Goal: Information Seeking & Learning: Learn about a topic

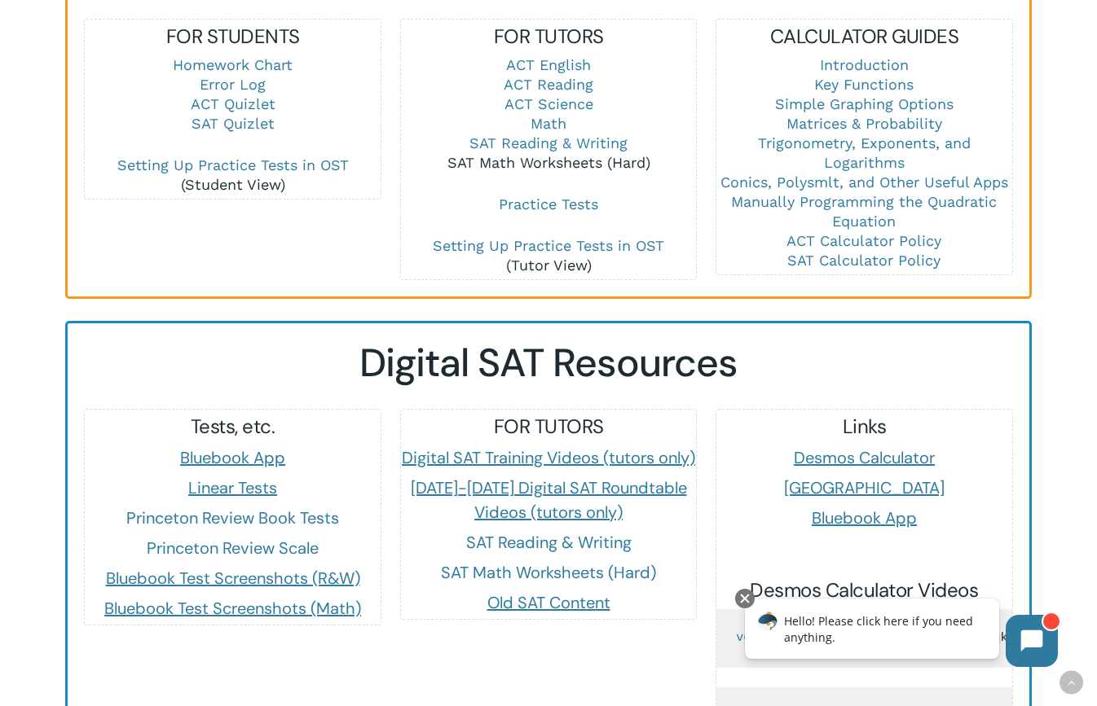
scroll to position [1214, 0]
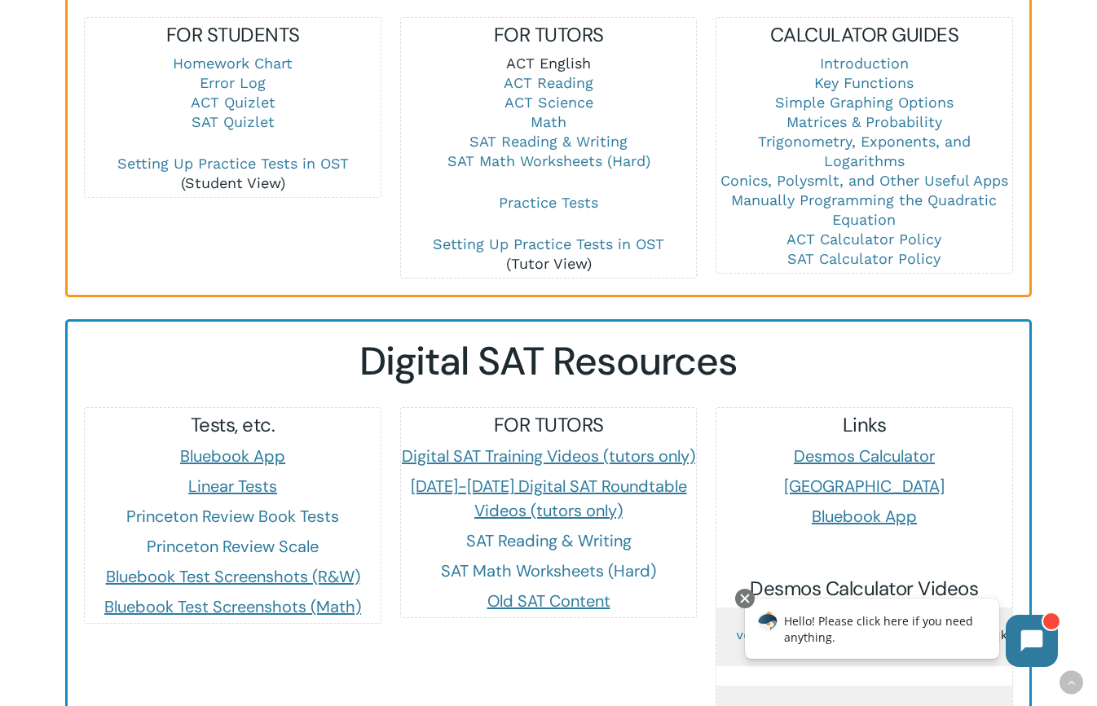
click at [570, 63] on link "ACT English" at bounding box center [548, 63] width 85 height 17
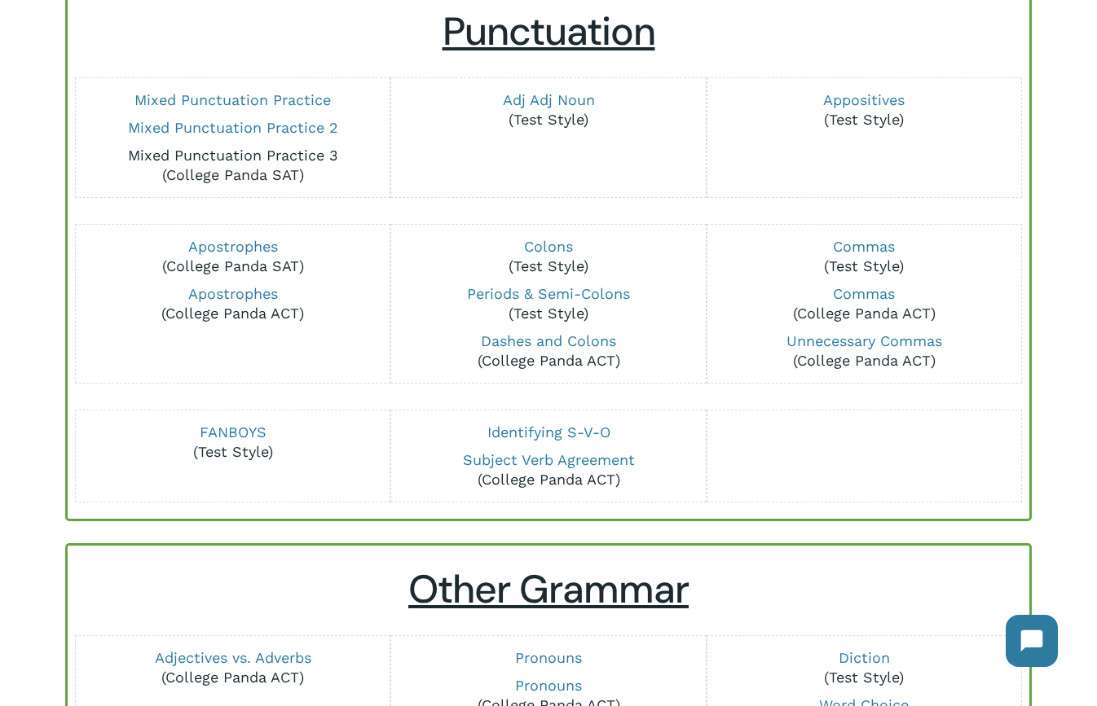
scroll to position [200, 0]
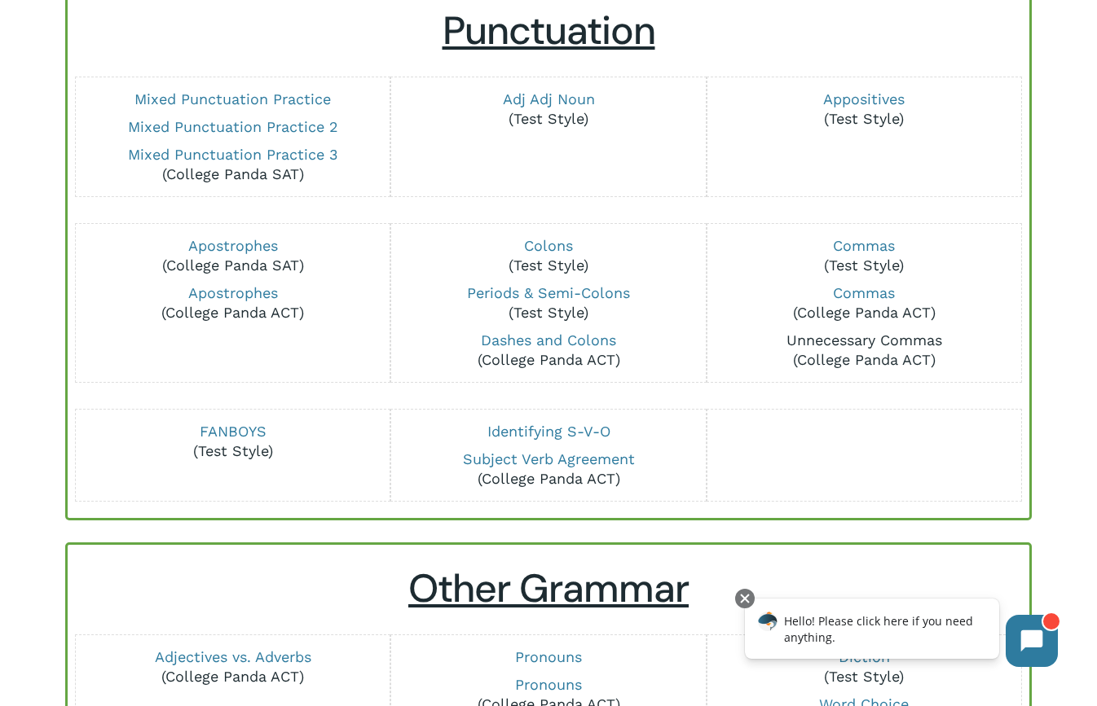
click at [795, 335] on link "Unnecessary Commas" at bounding box center [864, 340] width 156 height 17
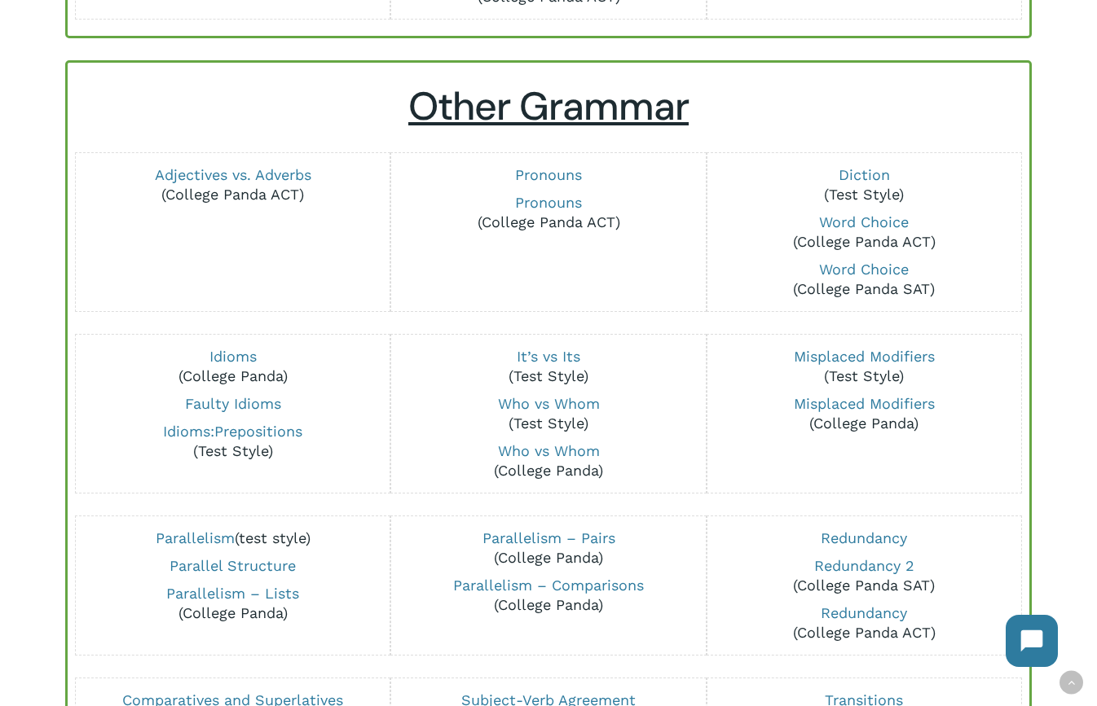
scroll to position [724, 0]
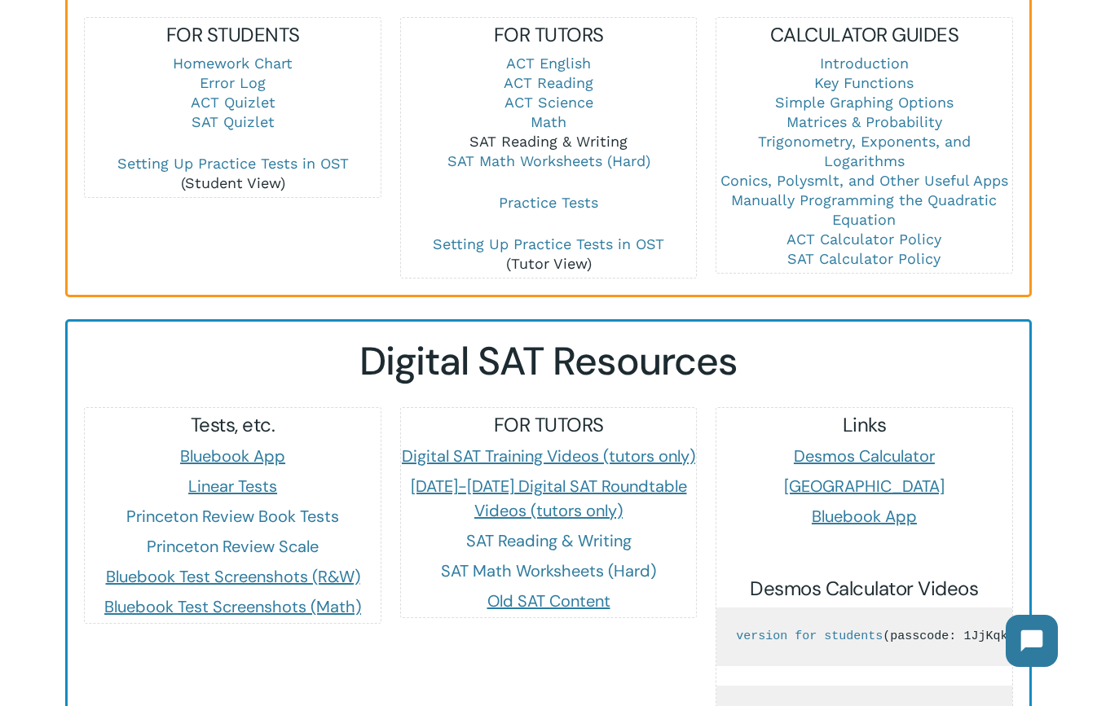
click at [538, 139] on link "SAT Reading & Writing" at bounding box center [548, 141] width 158 height 17
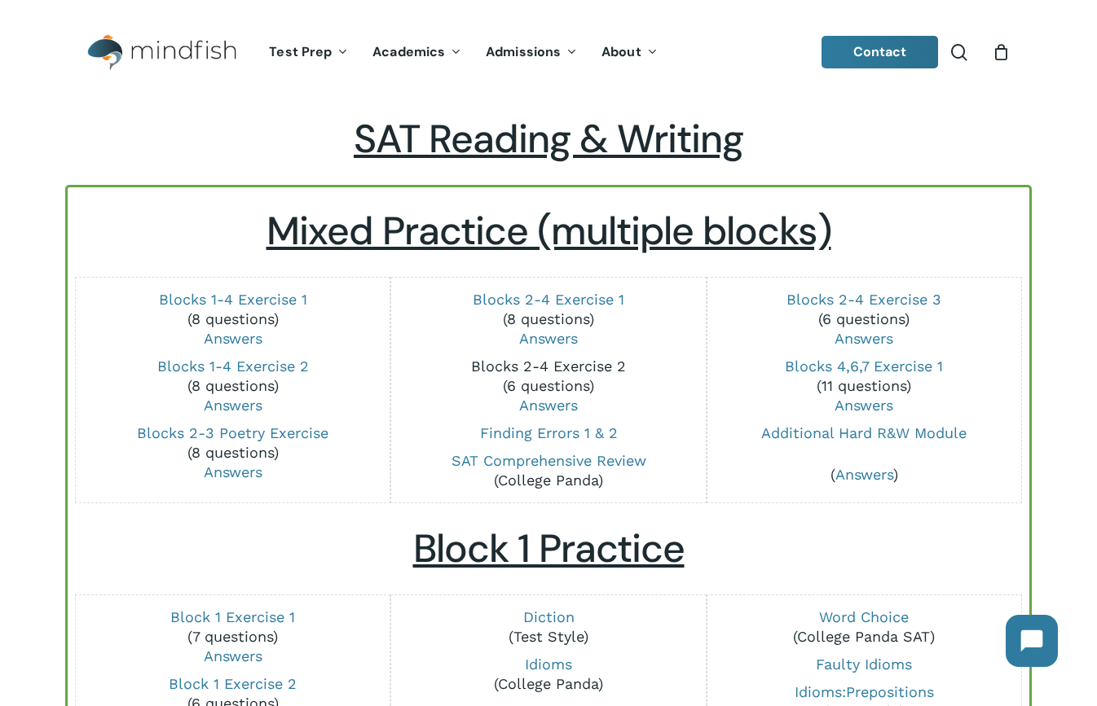
click at [479, 367] on link "Blocks 2-4 Exercise 2" at bounding box center [548, 366] width 155 height 17
click at [877, 294] on link "Blocks 2-4 Exercise 3" at bounding box center [863, 299] width 155 height 17
click at [534, 297] on link "Blocks 2-4 Exercise 1" at bounding box center [549, 299] width 152 height 17
